Goal: Find specific page/section: Find specific page/section

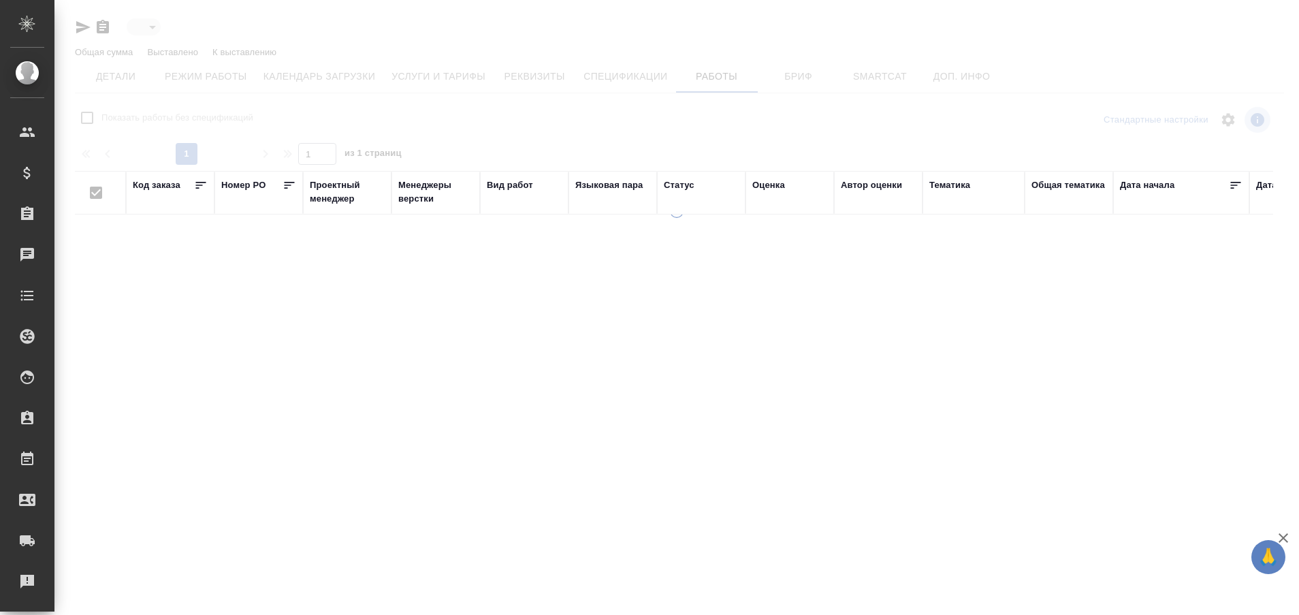
type input "active"
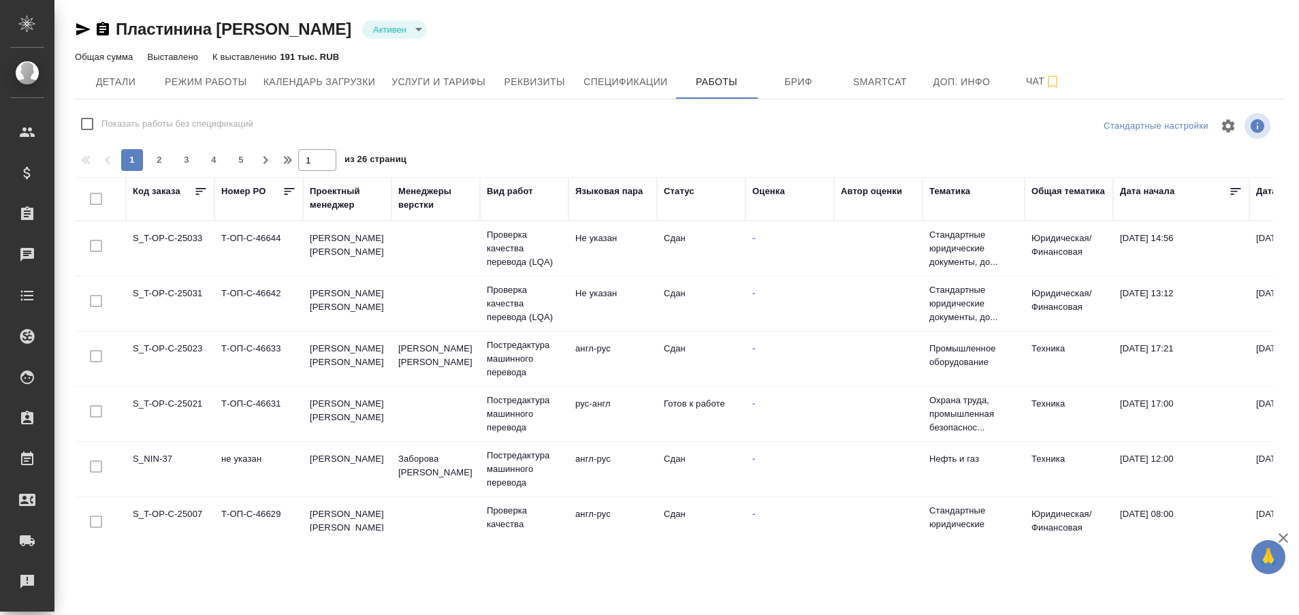
checkbox input "false"
click at [27, 578] on div "Рекламации" at bounding box center [10, 581] width 34 height 20
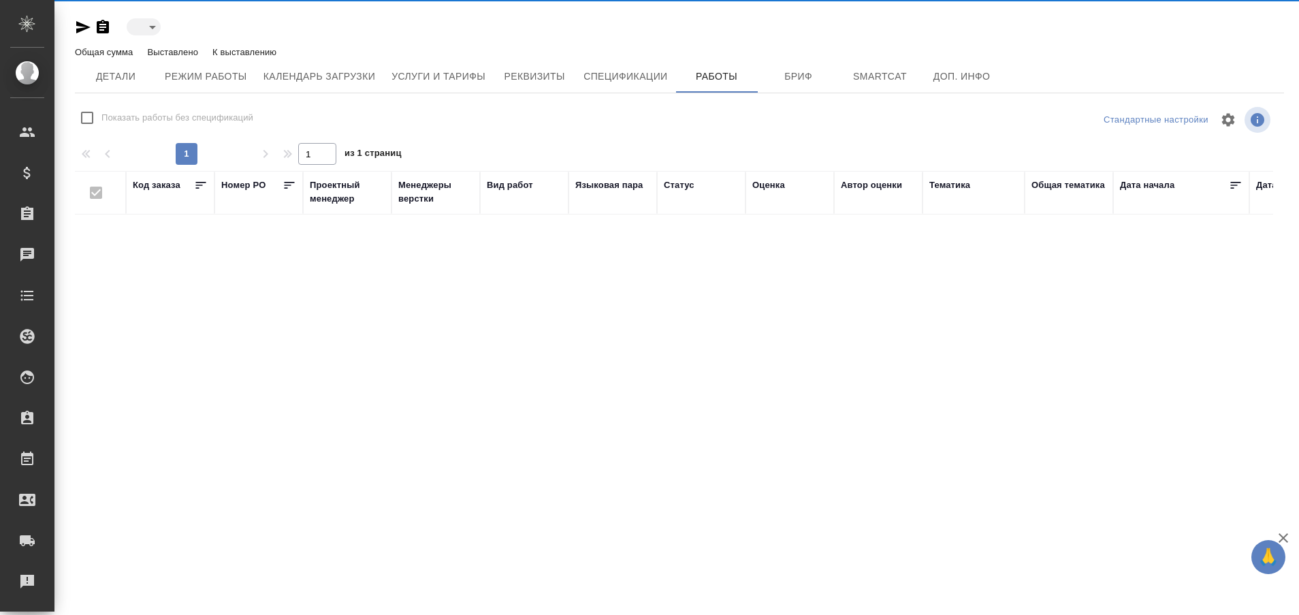
type input "active"
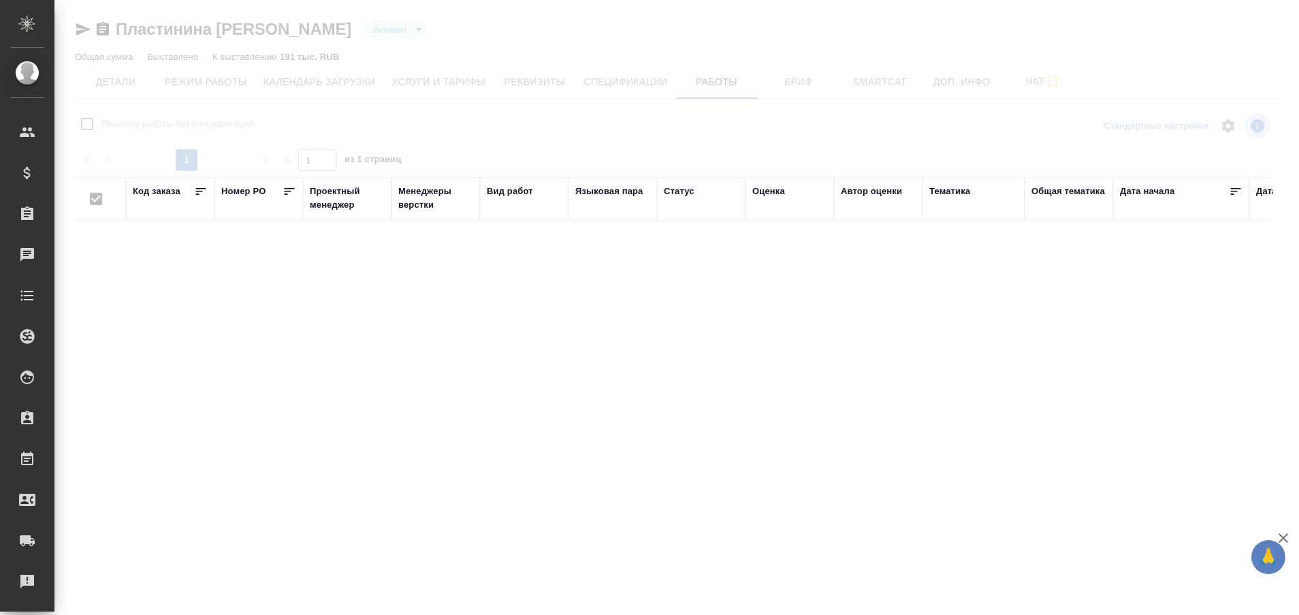
checkbox input "false"
